Goal: Task Accomplishment & Management: Manage account settings

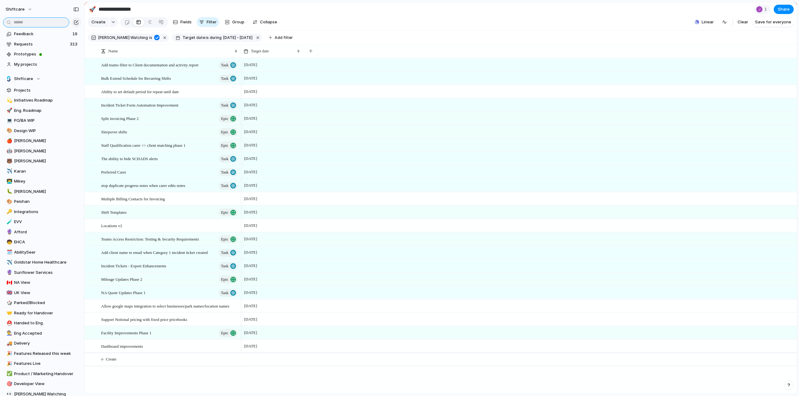
click at [33, 21] on input "text" at bounding box center [36, 22] width 66 height 10
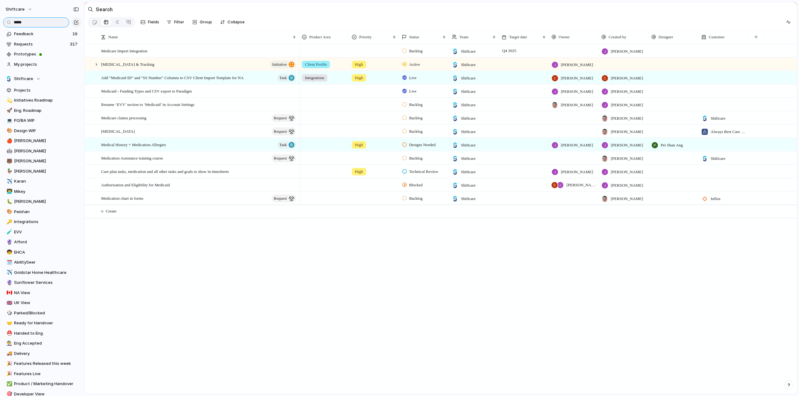
type input "*****"
click at [417, 68] on span "Active" at bounding box center [414, 64] width 11 height 6
click at [417, 68] on div "Planned Active Completed" at bounding box center [399, 198] width 799 height 396
click at [96, 67] on div at bounding box center [97, 65] width 6 height 6
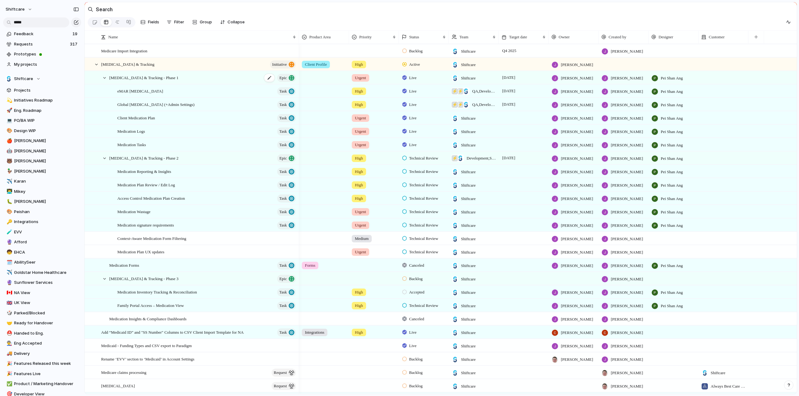
click at [158, 80] on span "[MEDICAL_DATA] & Tracking - Phase 1" at bounding box center [143, 77] width 69 height 7
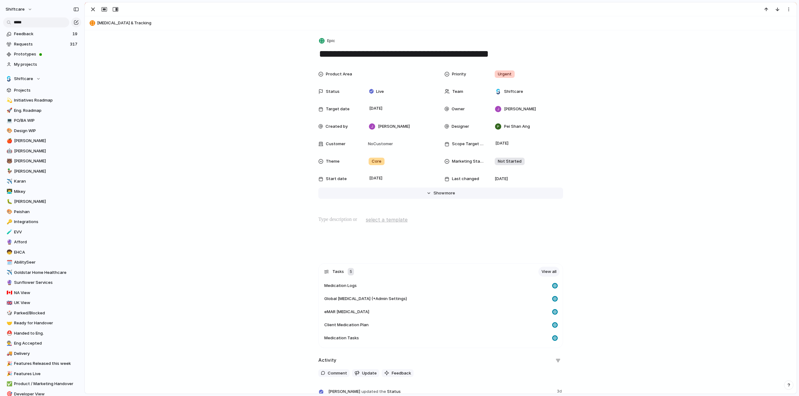
click at [445, 194] on span "more" at bounding box center [450, 193] width 10 height 6
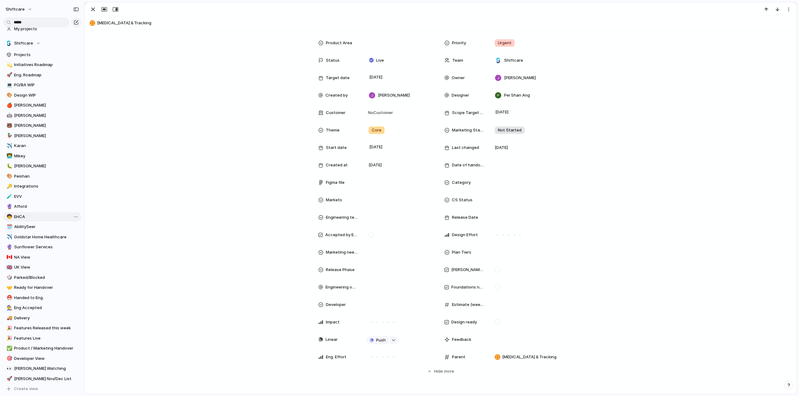
scroll to position [84, 0]
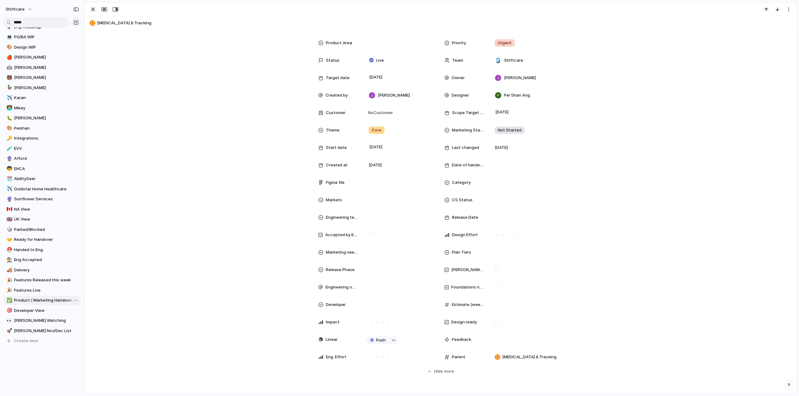
click at [30, 303] on span "Product / Marketing Handover" at bounding box center [46, 301] width 65 height 6
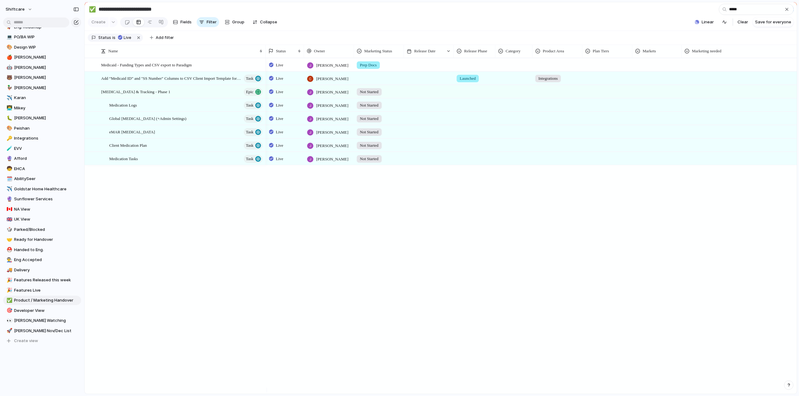
type input "*****"
click at [369, 95] on span "Not Started" at bounding box center [369, 92] width 19 height 6
click at [433, 96] on div "Not Started Prep Docs Handed Over In Progress Ready Published Not Needed No Mar…" at bounding box center [399, 198] width 799 height 396
click at [415, 98] on div at bounding box center [429, 91] width 50 height 13
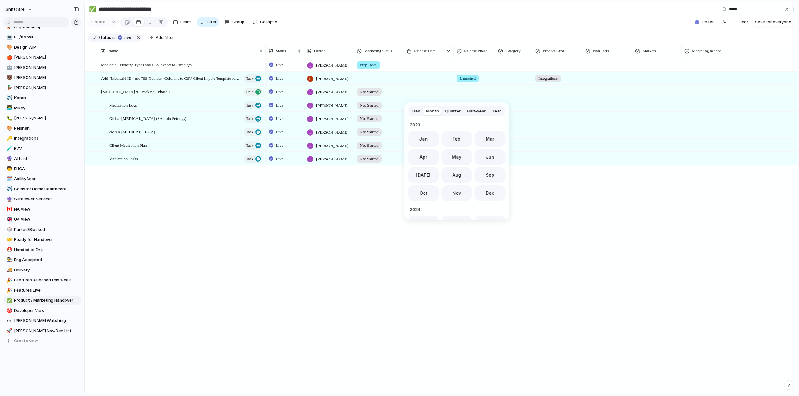
scroll to position [171, 0]
click at [417, 111] on span "Day" at bounding box center [415, 111] width 7 height 6
click at [427, 200] on button "29" at bounding box center [428, 204] width 12 height 12
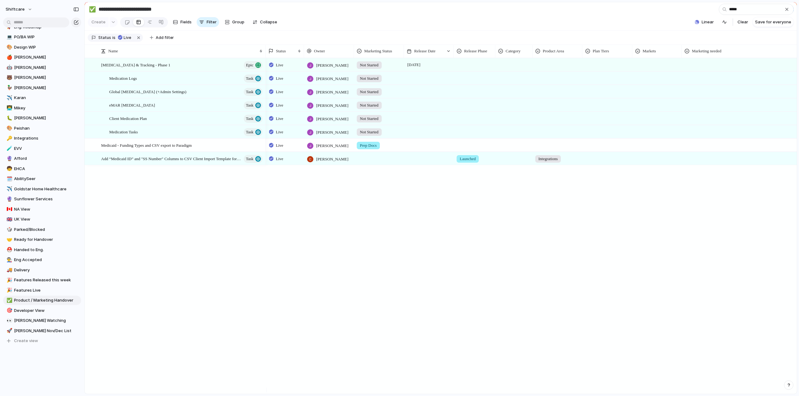
click at [419, 80] on div at bounding box center [429, 78] width 50 height 13
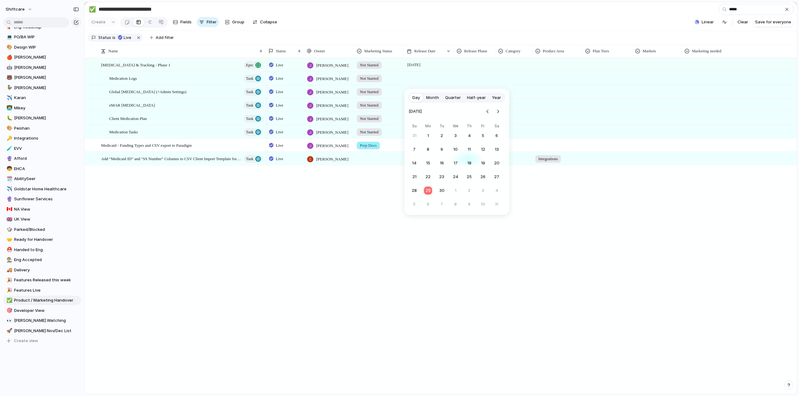
click at [429, 192] on button "29" at bounding box center [428, 191] width 12 height 12
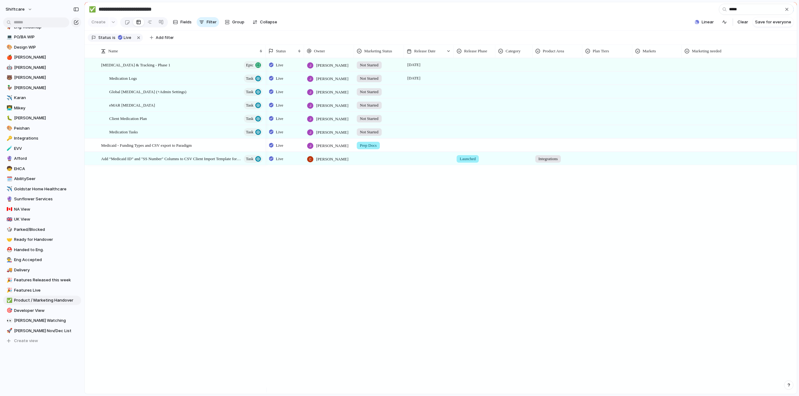
click at [414, 96] on div at bounding box center [429, 91] width 50 height 13
click at [428, 202] on button "29" at bounding box center [427, 204] width 11 height 11
click at [416, 109] on div at bounding box center [429, 105] width 50 height 13
click at [428, 217] on button "29" at bounding box center [428, 217] width 12 height 12
click at [412, 125] on div at bounding box center [429, 118] width 50 height 13
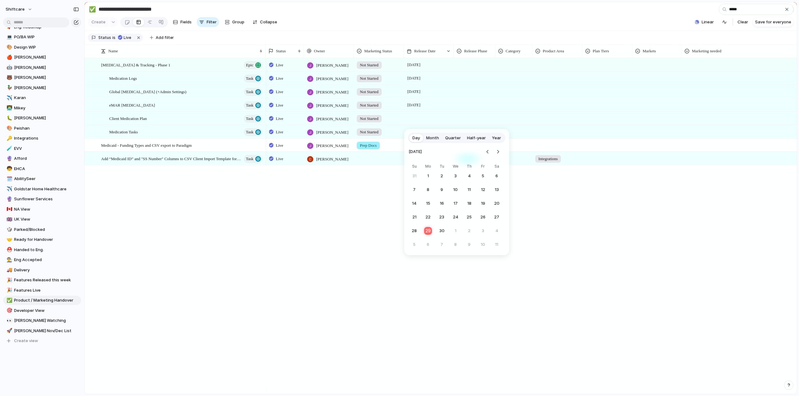
click at [428, 232] on button "29" at bounding box center [428, 231] width 12 height 12
click at [414, 134] on div at bounding box center [429, 131] width 50 height 13
click at [426, 244] on button "29" at bounding box center [427, 244] width 11 height 11
click at [476, 66] on div at bounding box center [474, 64] width 41 height 10
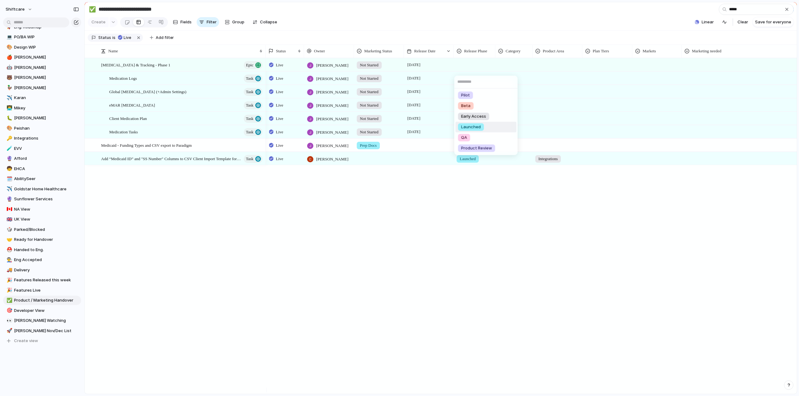
click at [468, 127] on span "Launched" at bounding box center [471, 127] width 20 height 6
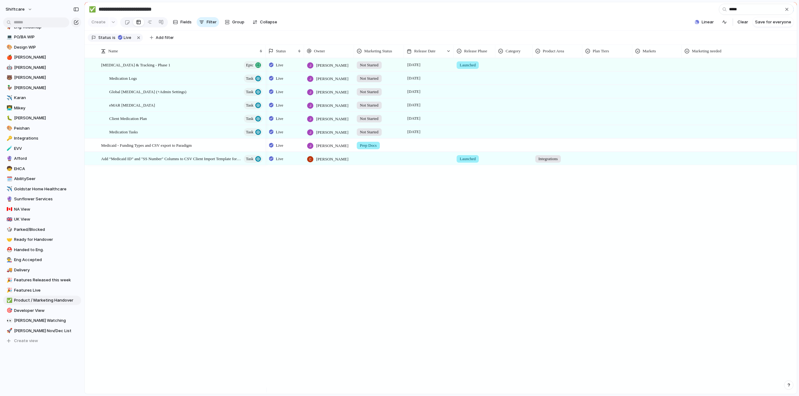
click at [476, 80] on div at bounding box center [474, 77] width 41 height 10
click at [478, 143] on span "Launched" at bounding box center [471, 141] width 20 height 6
click at [464, 93] on div at bounding box center [474, 90] width 41 height 10
click at [470, 155] on span "Launched" at bounding box center [471, 154] width 20 height 6
click at [465, 108] on div at bounding box center [474, 104] width 41 height 10
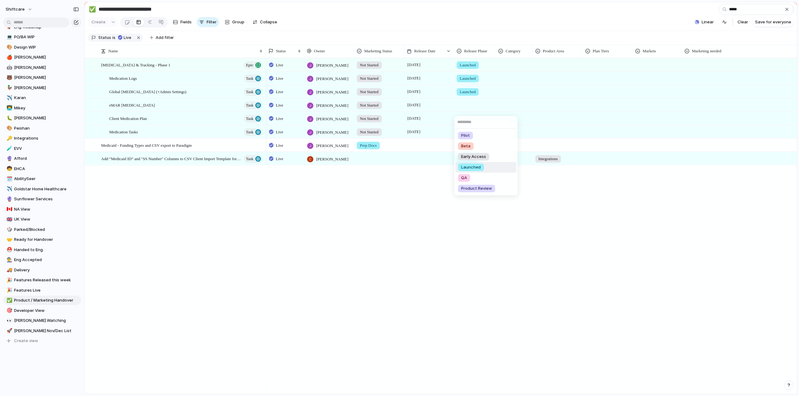
click at [469, 167] on span "Launched" at bounding box center [471, 167] width 20 height 6
click at [466, 123] on div at bounding box center [474, 117] width 41 height 10
click at [467, 182] on span "Launched" at bounding box center [471, 181] width 20 height 6
click at [465, 134] on div at bounding box center [474, 131] width 41 height 10
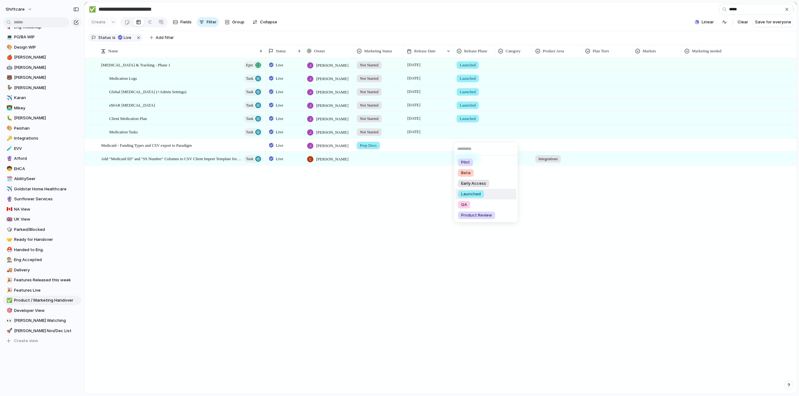
click at [466, 196] on span "Launched" at bounding box center [471, 194] width 20 height 6
click at [512, 67] on div at bounding box center [513, 64] width 36 height 10
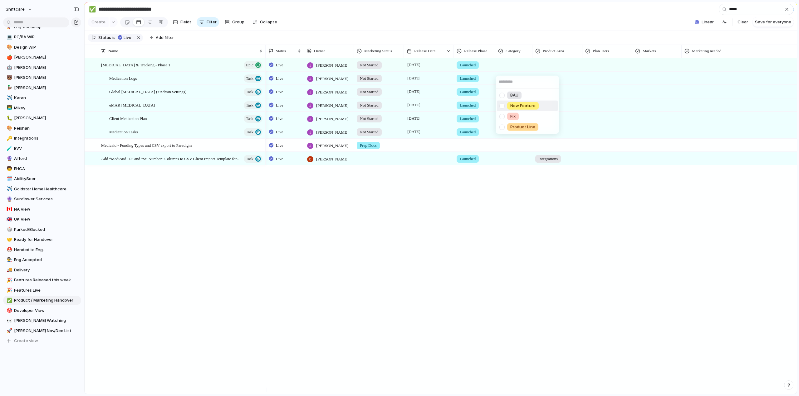
click at [503, 107] on div at bounding box center [501, 105] width 11 height 11
click at [558, 74] on div "BAU New Feature Fix Product Line" at bounding box center [399, 198] width 799 height 396
click at [501, 82] on div at bounding box center [513, 77] width 36 height 10
click at [501, 120] on div at bounding box center [501, 119] width 11 height 11
click at [488, 86] on div "BAU New Feature Fix Product Line" at bounding box center [399, 198] width 799 height 396
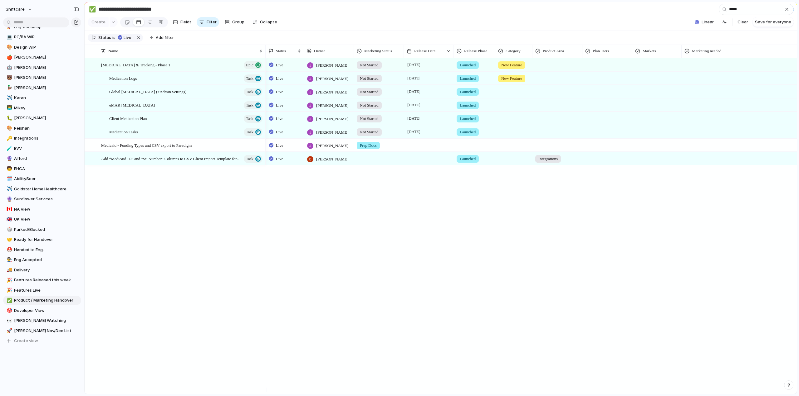
click at [509, 135] on div at bounding box center [513, 131] width 36 height 10
click at [499, 174] on div at bounding box center [501, 173] width 11 height 11
click at [505, 125] on div "BAU New Feature Fix Product Line" at bounding box center [399, 198] width 799 height 396
click at [505, 123] on div at bounding box center [513, 117] width 36 height 10
click at [502, 160] on div at bounding box center [501, 159] width 11 height 11
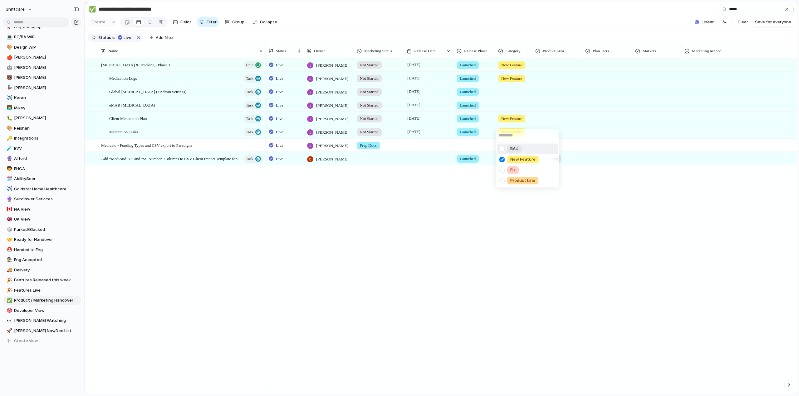
click at [505, 105] on div "BAU New Feature Fix Product Line" at bounding box center [399, 198] width 799 height 396
click at [507, 108] on div at bounding box center [513, 104] width 36 height 10
click at [503, 146] on div at bounding box center [501, 146] width 11 height 11
click at [509, 98] on div "BAU New Feature Fix Product Line" at bounding box center [399, 198] width 799 height 396
click at [509, 96] on div at bounding box center [513, 90] width 36 height 10
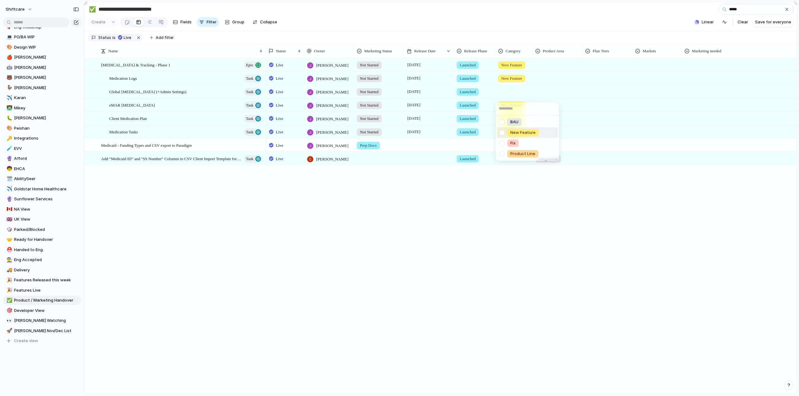
click at [504, 133] on div at bounding box center [501, 132] width 11 height 11
click at [587, 77] on div "BAU New Feature Fix Product Line" at bounding box center [399, 198] width 799 height 396
click at [553, 134] on div at bounding box center [556, 131] width 49 height 10
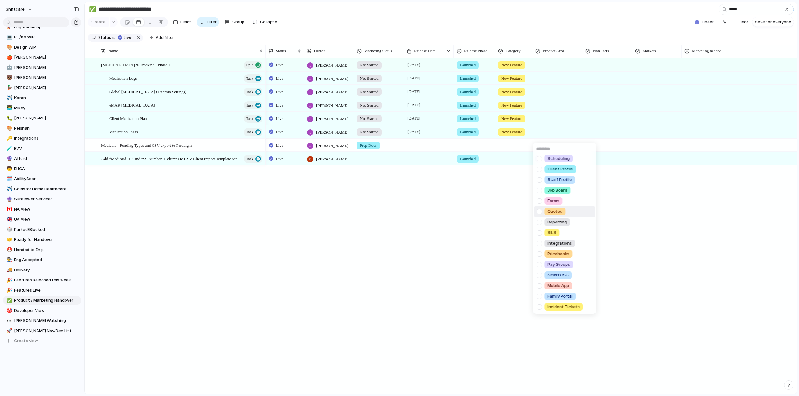
scroll to position [0, 0]
click at [540, 172] on div at bounding box center [538, 173] width 11 height 11
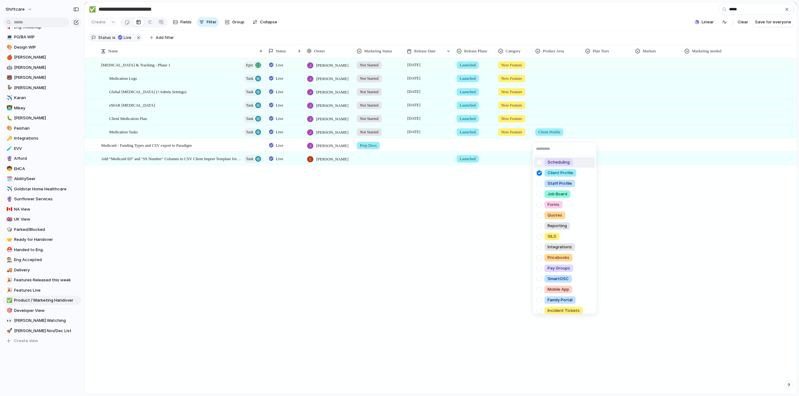
click at [551, 127] on div "Scheduling Client Profile Staff Profile Job Board Forms Quotes Reporting SILS I…" at bounding box center [399, 198] width 799 height 396
click at [539, 121] on div at bounding box center [556, 117] width 49 height 10
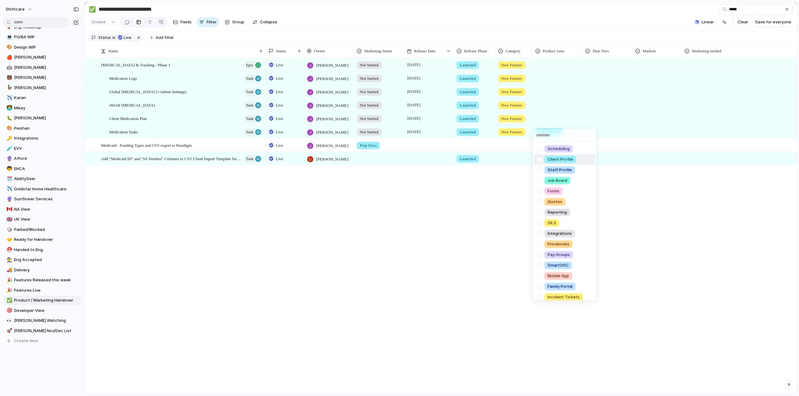
click at [541, 160] on div at bounding box center [538, 159] width 11 height 11
click at [545, 106] on div "Scheduling Client Profile Staff Profile Job Board Forms Quotes Reporting SILS I…" at bounding box center [399, 198] width 799 height 396
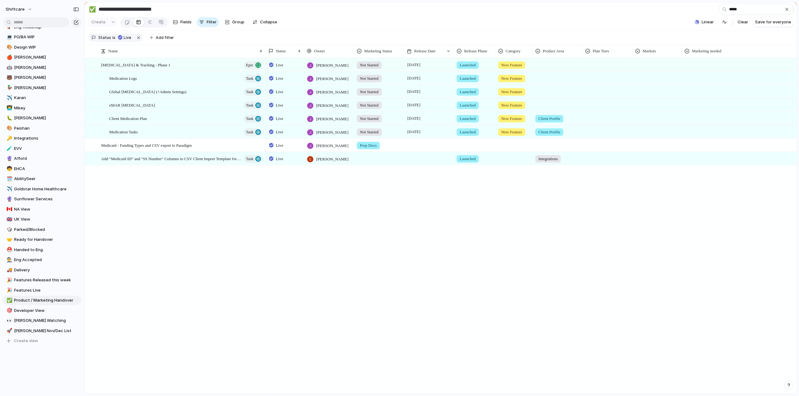
click at [545, 106] on div at bounding box center [556, 104] width 49 height 10
click at [541, 109] on div at bounding box center [556, 104] width 49 height 10
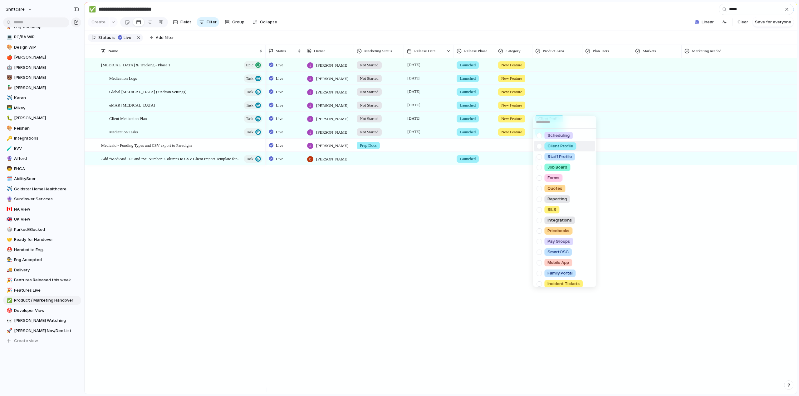
click at [540, 146] on div at bounding box center [538, 146] width 11 height 11
click at [546, 95] on div "Scheduling Client Profile Staff Profile Job Board Forms Quotes Reporting SILS I…" at bounding box center [399, 198] width 799 height 396
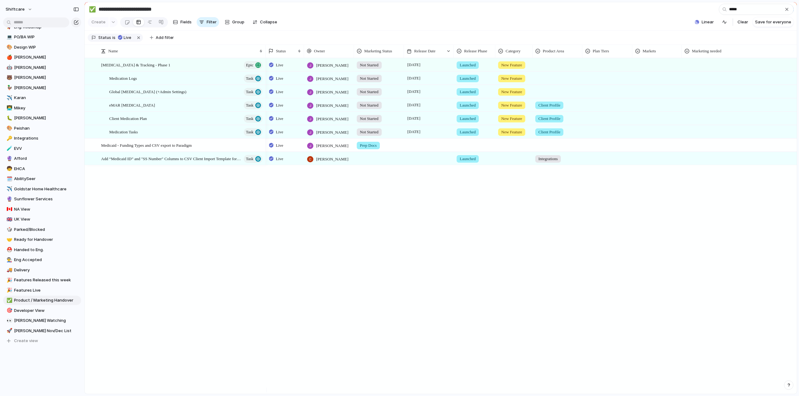
click at [546, 95] on div at bounding box center [556, 90] width 49 height 10
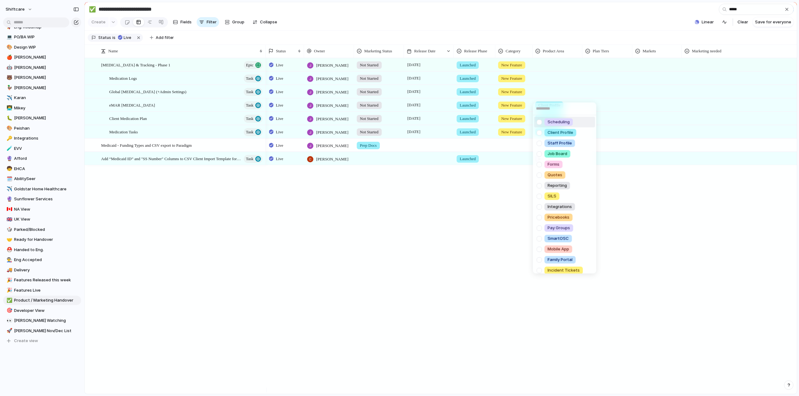
click at [539, 130] on div at bounding box center [538, 132] width 11 height 11
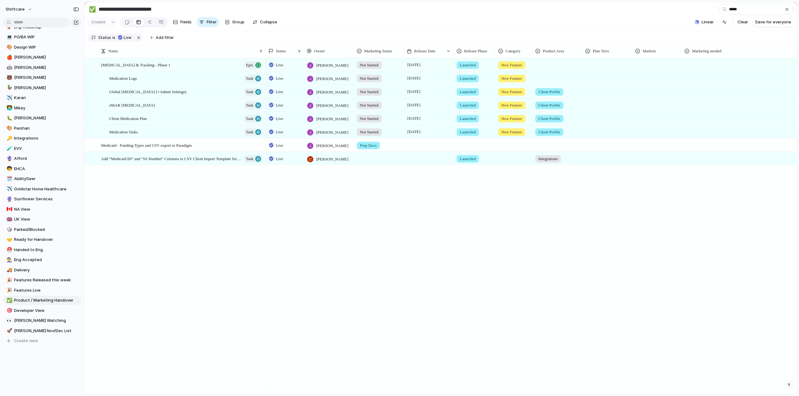
click at [545, 88] on div "Scheduling Client Profile Staff Profile Job Board Forms Quotes Reporting SILS I…" at bounding box center [399, 198] width 799 height 396
click at [544, 82] on div at bounding box center [556, 77] width 49 height 10
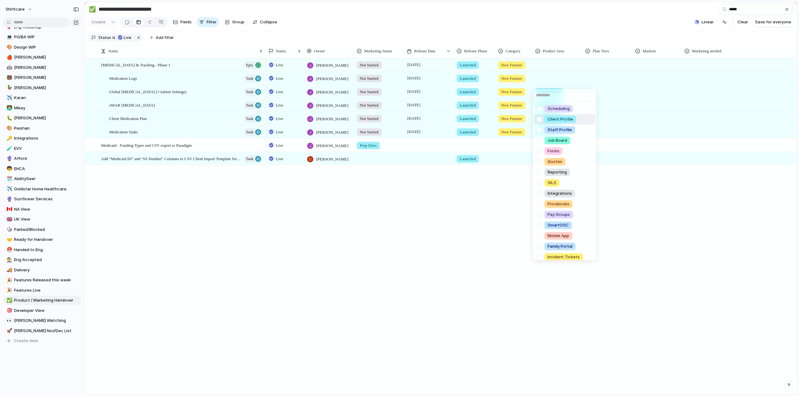
click at [541, 118] on div at bounding box center [538, 119] width 11 height 11
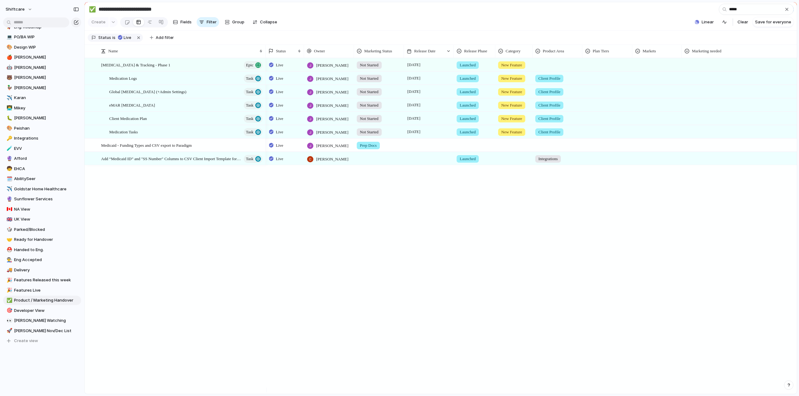
click at [547, 70] on div "Scheduling Client Profile Staff Profile Job Board Forms Quotes Reporting SILS I…" at bounding box center [399, 198] width 799 height 396
click at [547, 69] on div at bounding box center [556, 64] width 49 height 10
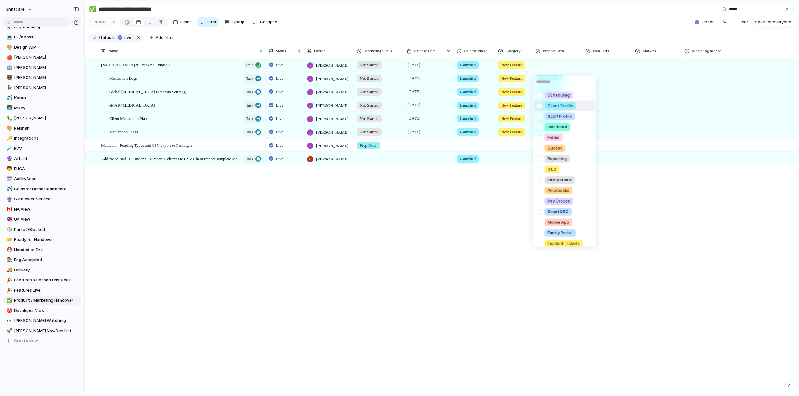
drag, startPoint x: 541, startPoint y: 107, endPoint x: 591, endPoint y: 62, distance: 67.1
click at [541, 107] on div at bounding box center [538, 105] width 11 height 11
click at [601, 64] on div "Scheduling Client Profile Staff Profile Job Board Forms Quotes Reporting SILS I…" at bounding box center [399, 198] width 799 height 396
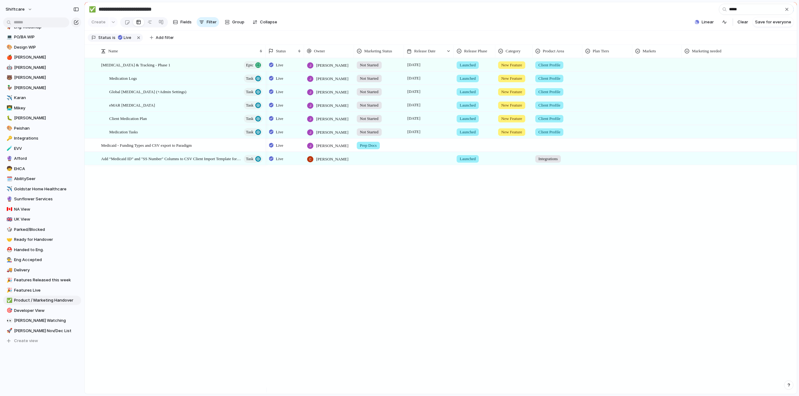
click at [603, 69] on div at bounding box center [606, 64] width 49 height 10
click at [601, 118] on span "Premium +" at bounding box center [599, 117] width 20 height 6
click at [590, 135] on div at bounding box center [606, 131] width 49 height 10
click at [593, 182] on span "Premium +" at bounding box center [599, 184] width 20 height 6
click at [593, 119] on div at bounding box center [606, 117] width 49 height 10
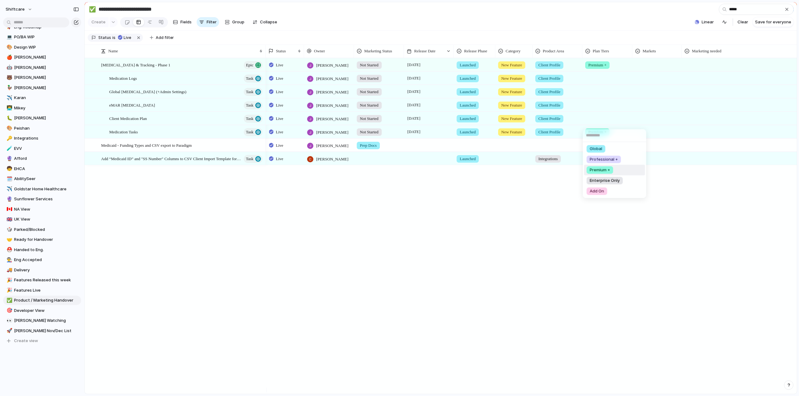
click at [594, 170] on span "Premium +" at bounding box center [599, 170] width 20 height 6
click at [593, 105] on div at bounding box center [606, 104] width 49 height 10
click at [598, 154] on span "Premium +" at bounding box center [599, 157] width 20 height 6
click at [597, 92] on div at bounding box center [606, 90] width 49 height 10
click at [594, 144] on span "Premium +" at bounding box center [599, 143] width 20 height 6
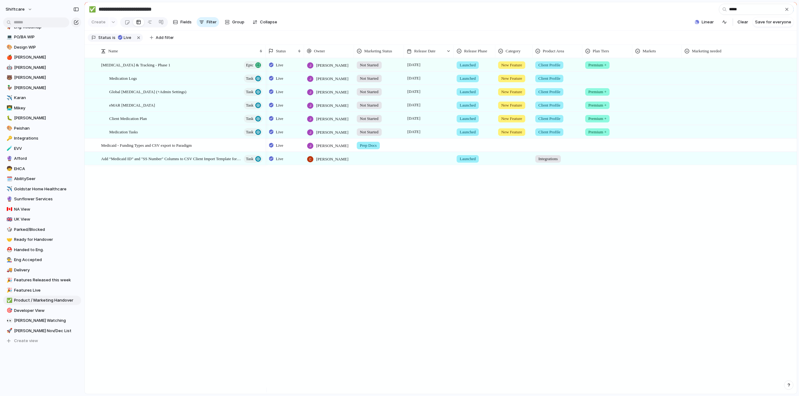
click at [594, 82] on div at bounding box center [606, 77] width 49 height 10
click at [599, 131] on span "Premium +" at bounding box center [599, 130] width 20 height 6
click at [648, 68] on div at bounding box center [656, 64] width 49 height 10
click at [639, 97] on div at bounding box center [638, 95] width 11 height 11
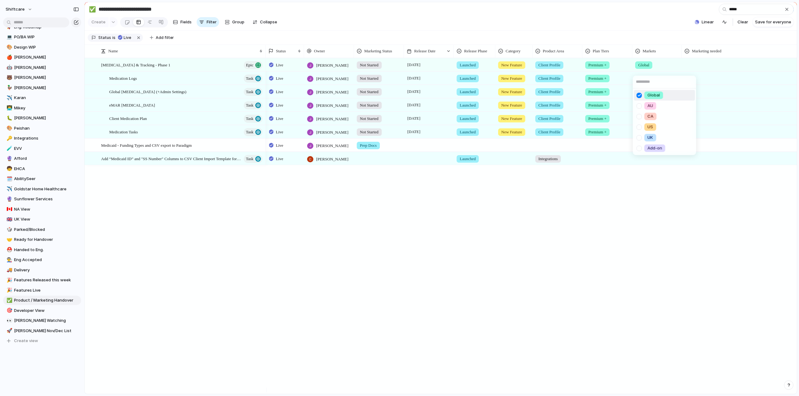
click at [620, 18] on div "Global AU [GEOGRAPHIC_DATA] [GEOGRAPHIC_DATA] [GEOGRAPHIC_DATA] Add-on" at bounding box center [399, 198] width 799 height 396
click at [647, 82] on div at bounding box center [656, 77] width 49 height 10
click at [648, 109] on span "Global" at bounding box center [653, 109] width 12 height 6
click at [644, 96] on div at bounding box center [656, 90] width 49 height 10
click at [650, 120] on span "Global" at bounding box center [653, 122] width 12 height 6
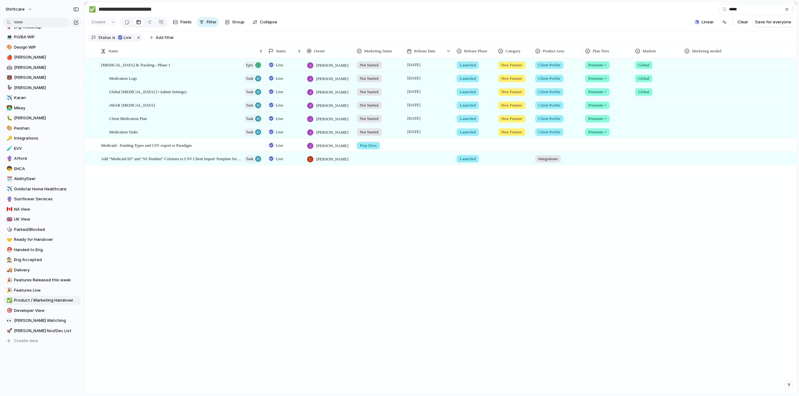
click at [647, 108] on div at bounding box center [656, 104] width 49 height 10
click at [651, 134] on span "Global" at bounding box center [653, 136] width 12 height 6
click at [646, 120] on div at bounding box center [656, 117] width 49 height 10
click at [652, 146] on span "Global" at bounding box center [653, 149] width 12 height 6
click at [647, 135] on div at bounding box center [656, 131] width 49 height 10
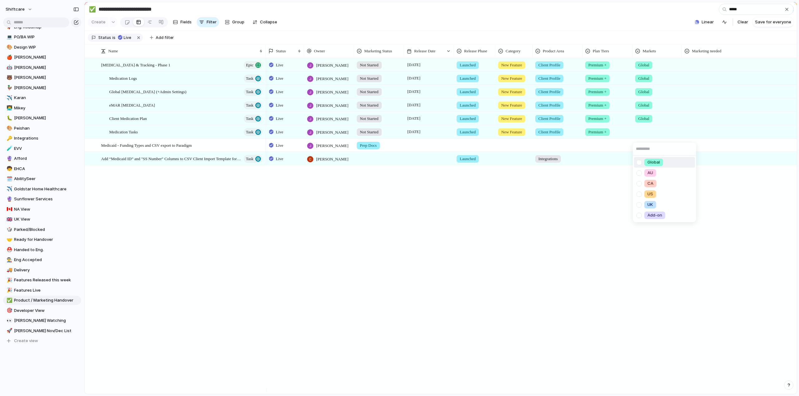
click at [653, 161] on span "Global" at bounding box center [653, 162] width 12 height 6
click at [702, 69] on div at bounding box center [752, 64] width 140 height 10
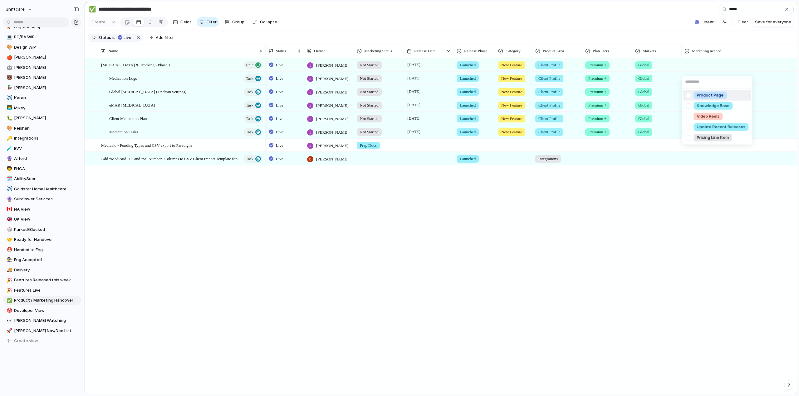
click at [687, 93] on div at bounding box center [687, 95] width 11 height 11
click at [686, 106] on div at bounding box center [687, 105] width 11 height 11
click at [686, 119] on div at bounding box center [687, 116] width 11 height 11
click at [686, 127] on div at bounding box center [687, 127] width 11 height 11
click at [687, 138] on div at bounding box center [687, 137] width 11 height 11
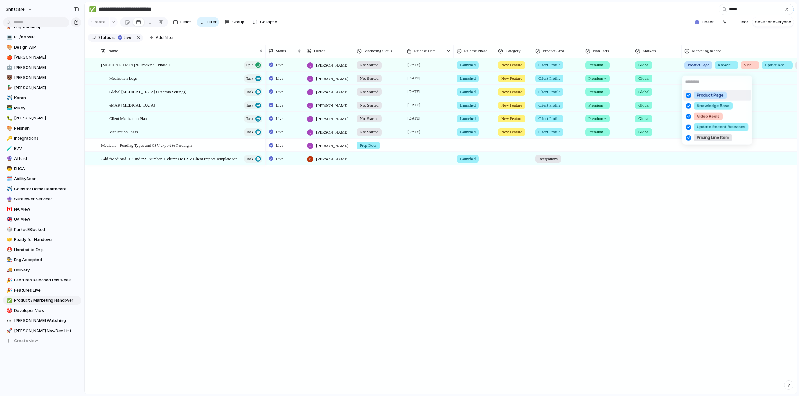
click at [668, 35] on div "Product Page Knowledge Base Video Reels Update Recent Releases Pricing Line Item" at bounding box center [399, 198] width 799 height 396
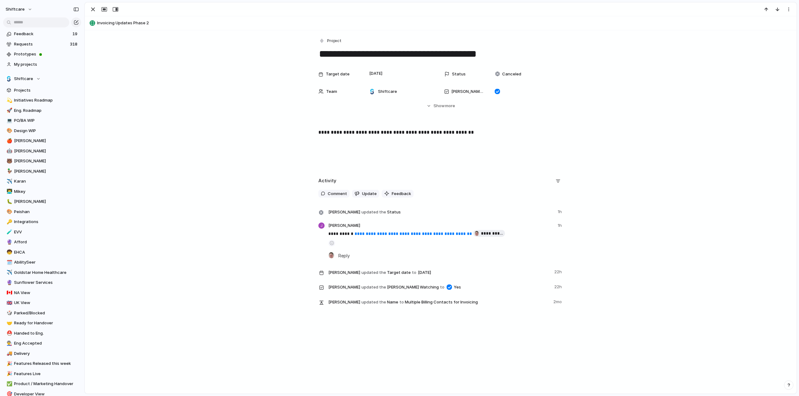
click at [406, 235] on link "**********" at bounding box center [412, 234] width 117 height 4
click at [789, 10] on div "button" at bounding box center [788, 9] width 5 height 5
click at [770, 33] on li "Delete" at bounding box center [768, 32] width 47 height 10
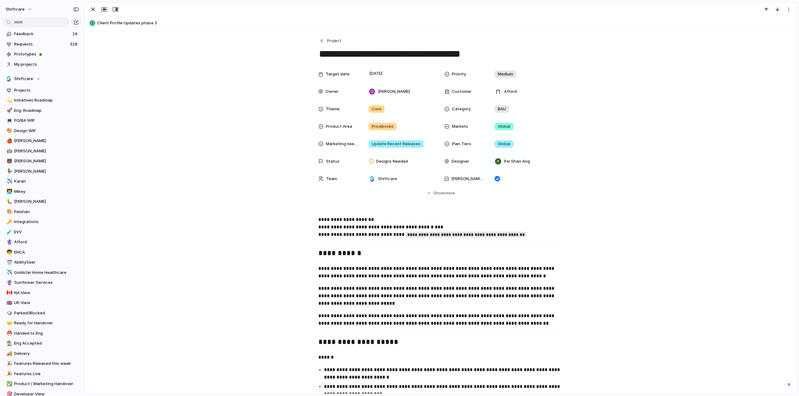
click at [445, 192] on span "more" at bounding box center [450, 193] width 10 height 6
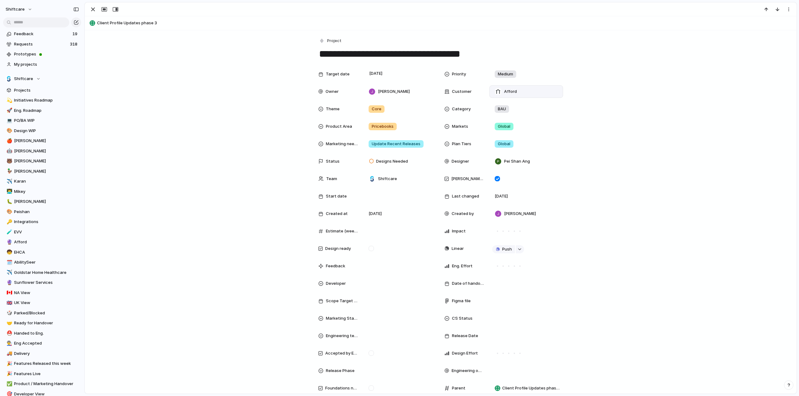
click at [507, 92] on span "Afford" at bounding box center [510, 92] width 13 height 6
type input "*****"
click at [495, 116] on div at bounding box center [495, 116] width 11 height 11
click at [111, 154] on div "***** Sunflower Add 'sunfl'" at bounding box center [399, 198] width 799 height 396
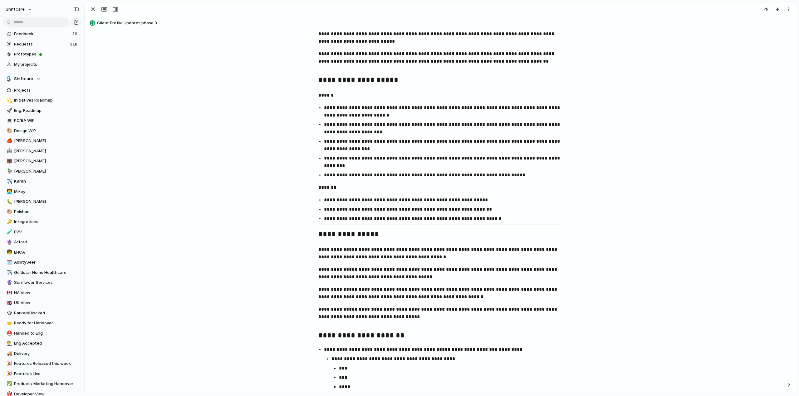
scroll to position [624, 0]
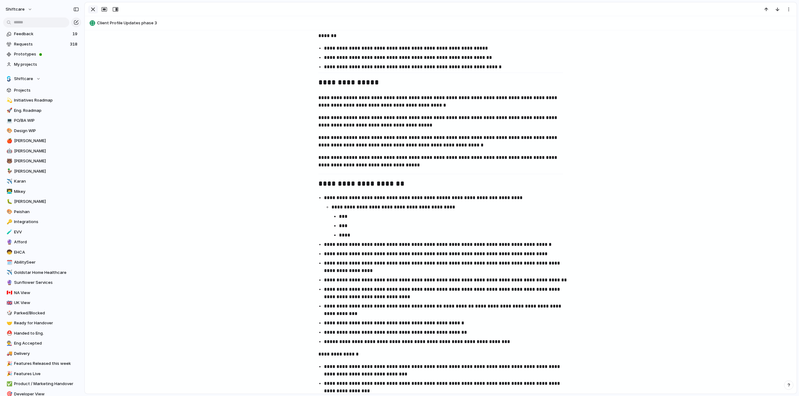
click at [91, 6] on div "button" at bounding box center [92, 9] width 7 height 7
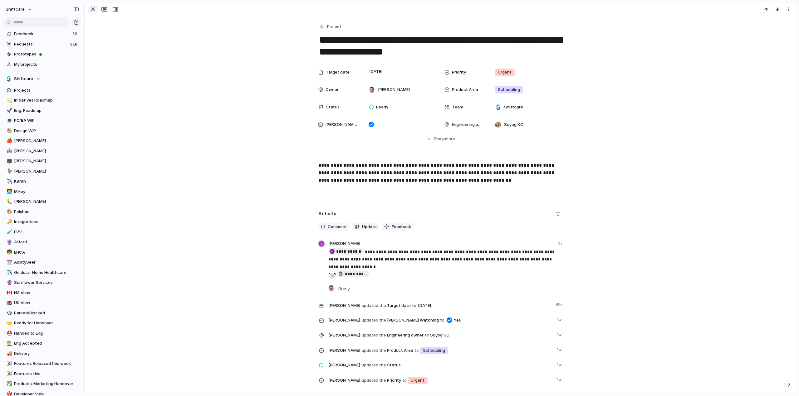
click at [92, 8] on div "button" at bounding box center [92, 9] width 7 height 7
